Goal: Find specific page/section: Find specific page/section

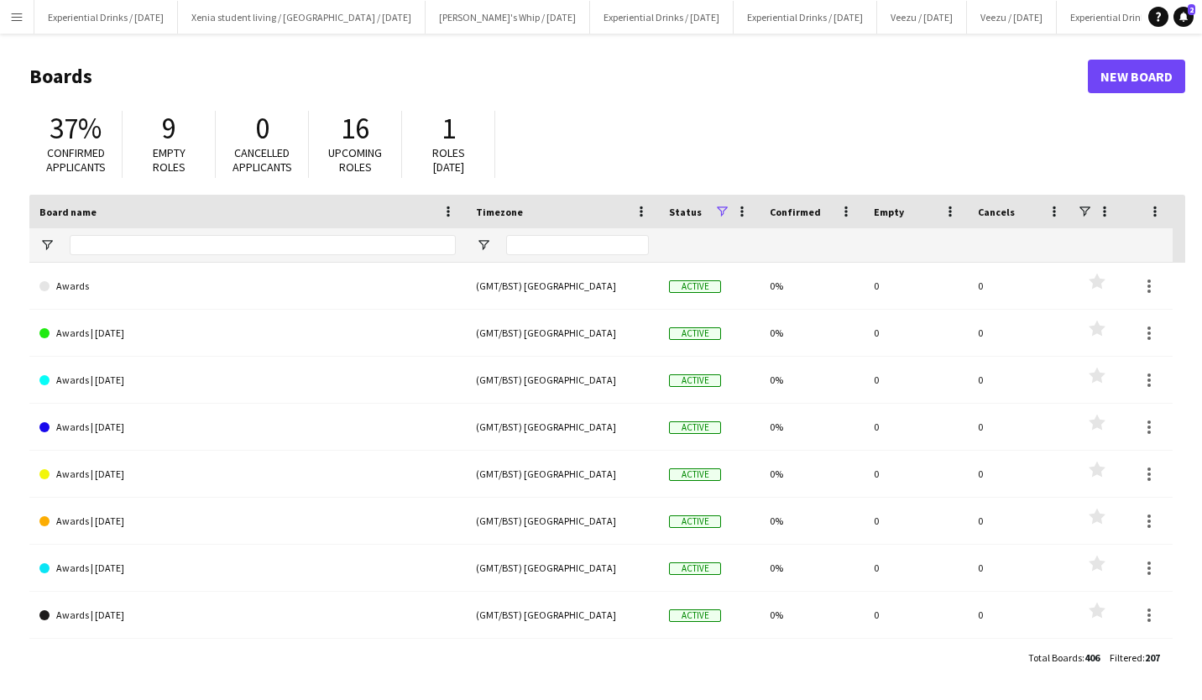
click at [13, 13] on app-icon "Menu" at bounding box center [16, 16] width 13 height 13
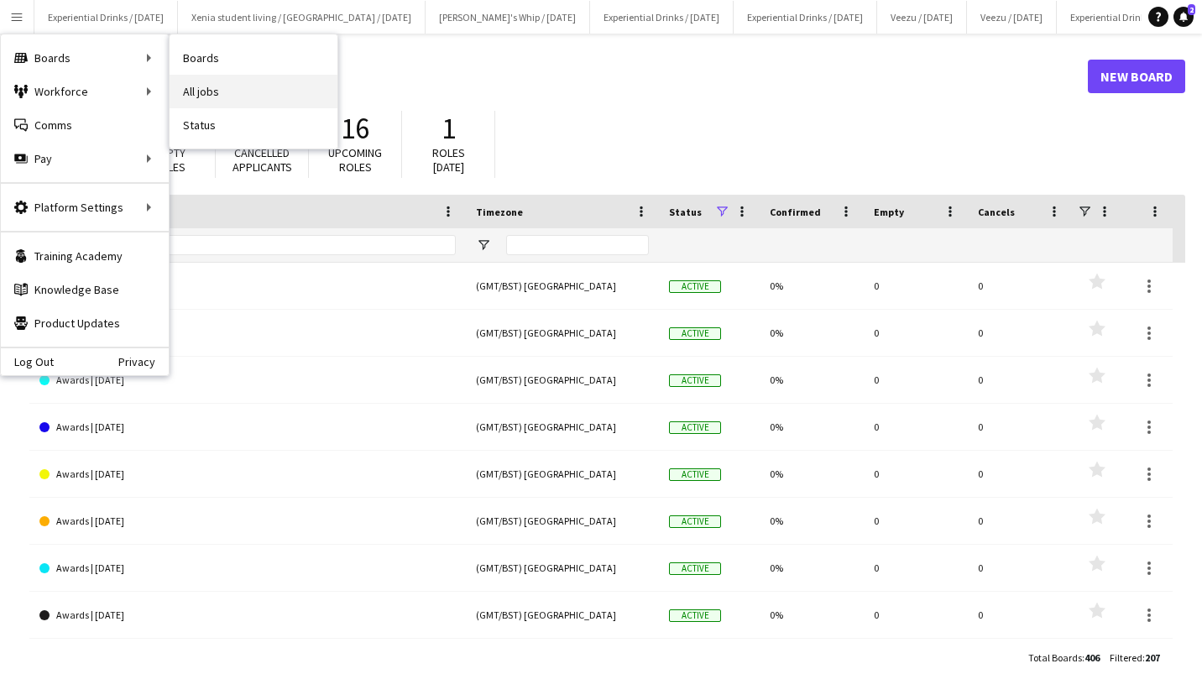
click at [191, 76] on link "All jobs" at bounding box center [254, 92] width 168 height 34
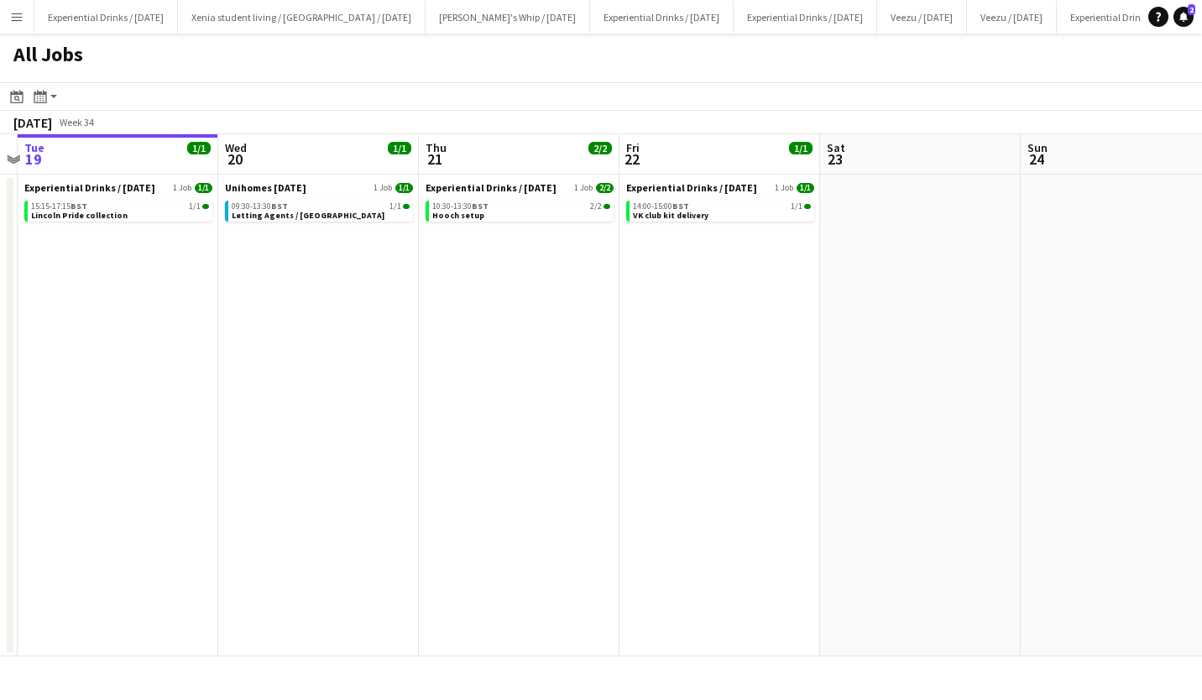
scroll to position [0, 570]
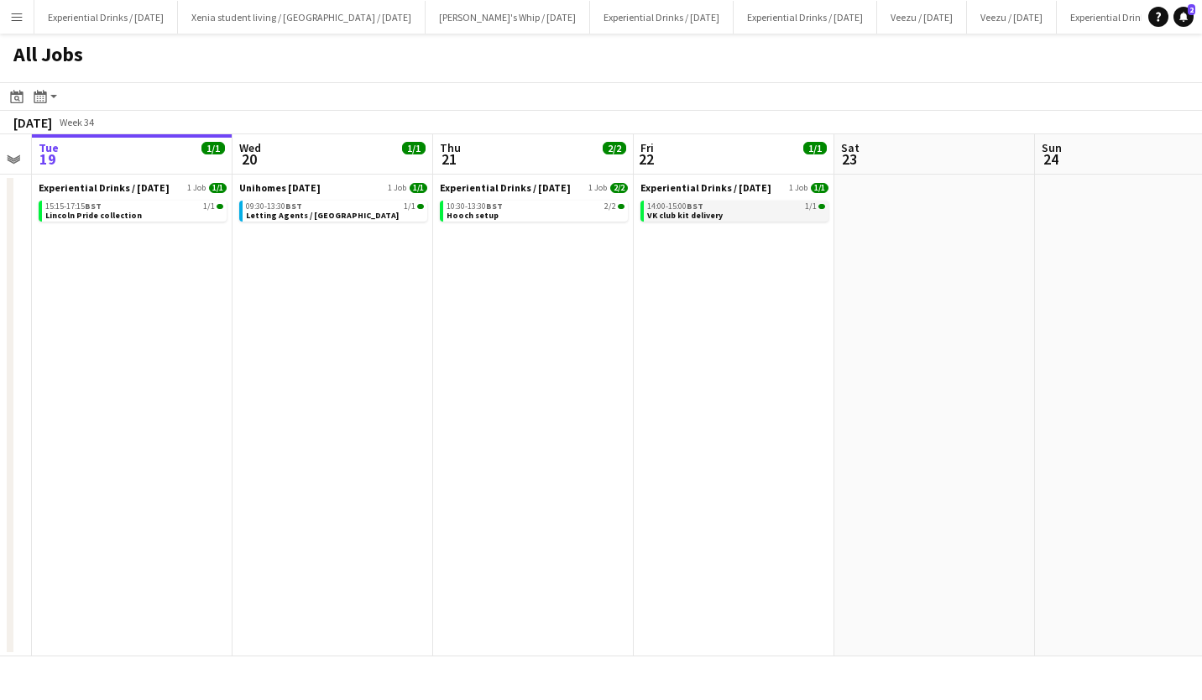
click at [704, 211] on span "VK club kit delivery" at bounding box center [685, 215] width 76 height 11
